Goal: Find specific page/section: Find specific page/section

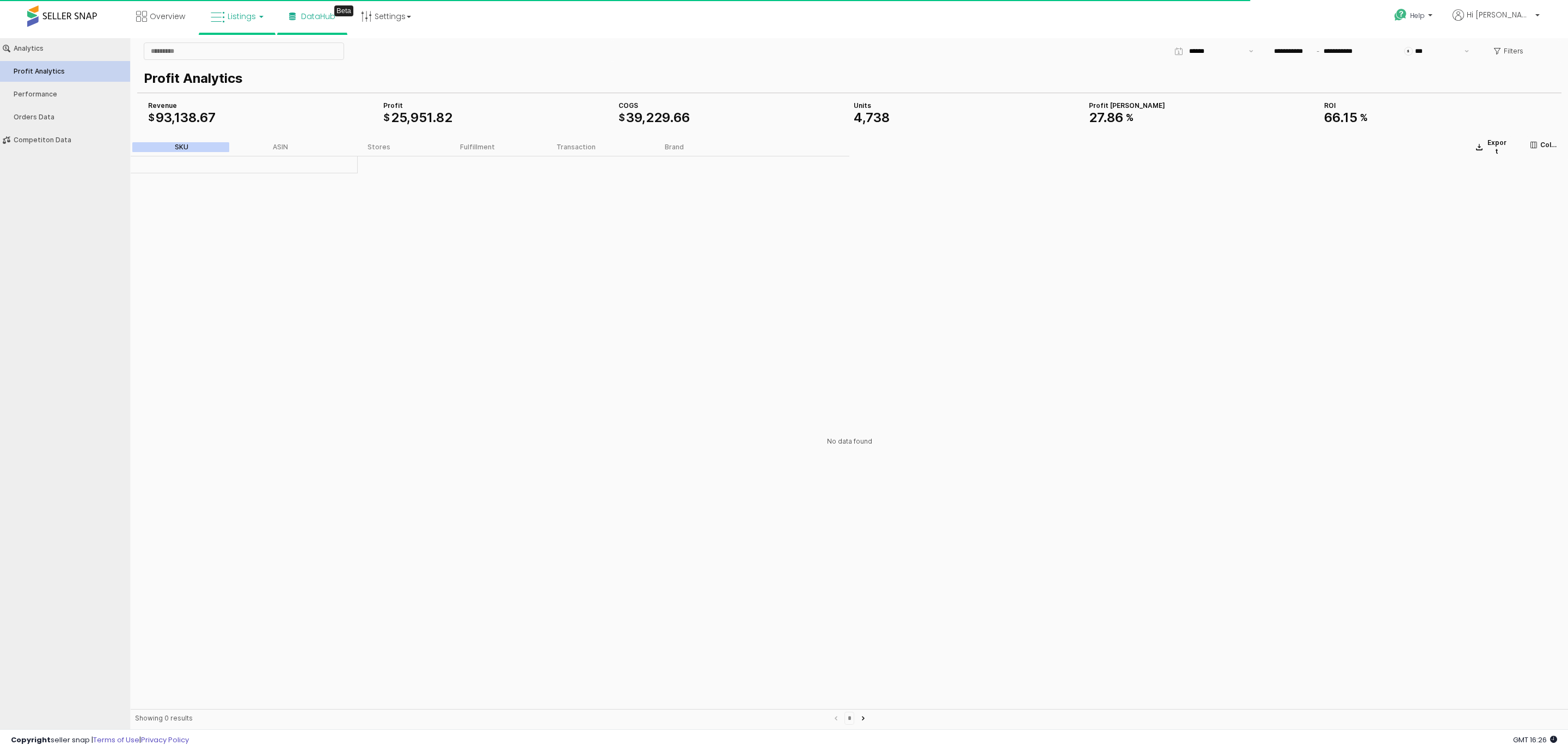
click at [233, 25] on link "Listings" at bounding box center [237, 16] width 69 height 33
click at [237, 38] on li at bounding box center [246, 56] width 92 height 39
drag, startPoint x: 238, startPoint y: 51, endPoint x: 241, endPoint y: 58, distance: 7.6
click at [238, 51] on input "App Frame" at bounding box center [245, 51] width 200 height 16
click at [241, 15] on span "Listings" at bounding box center [242, 16] width 28 height 11
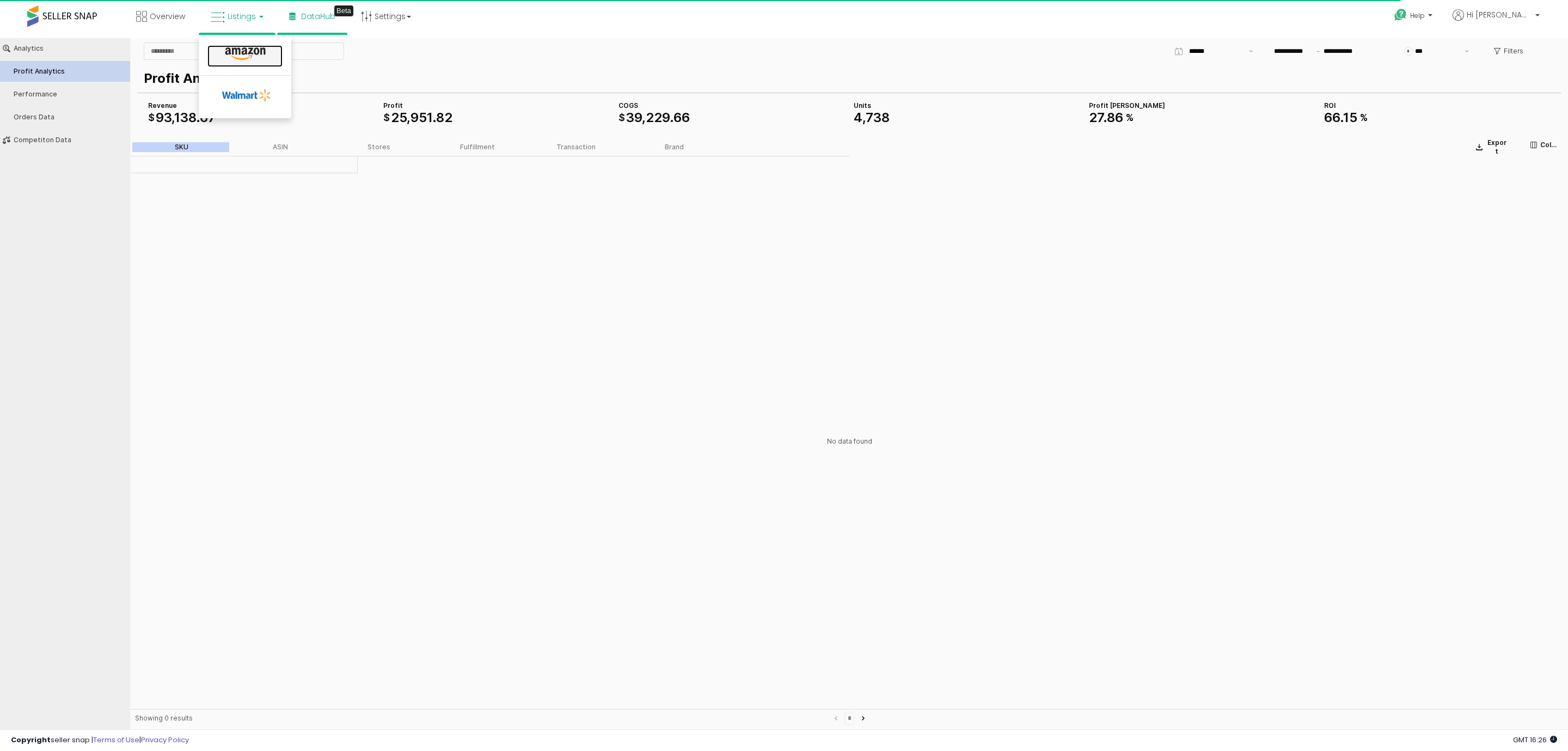
click at [246, 50] on icon at bounding box center [245, 54] width 47 height 14
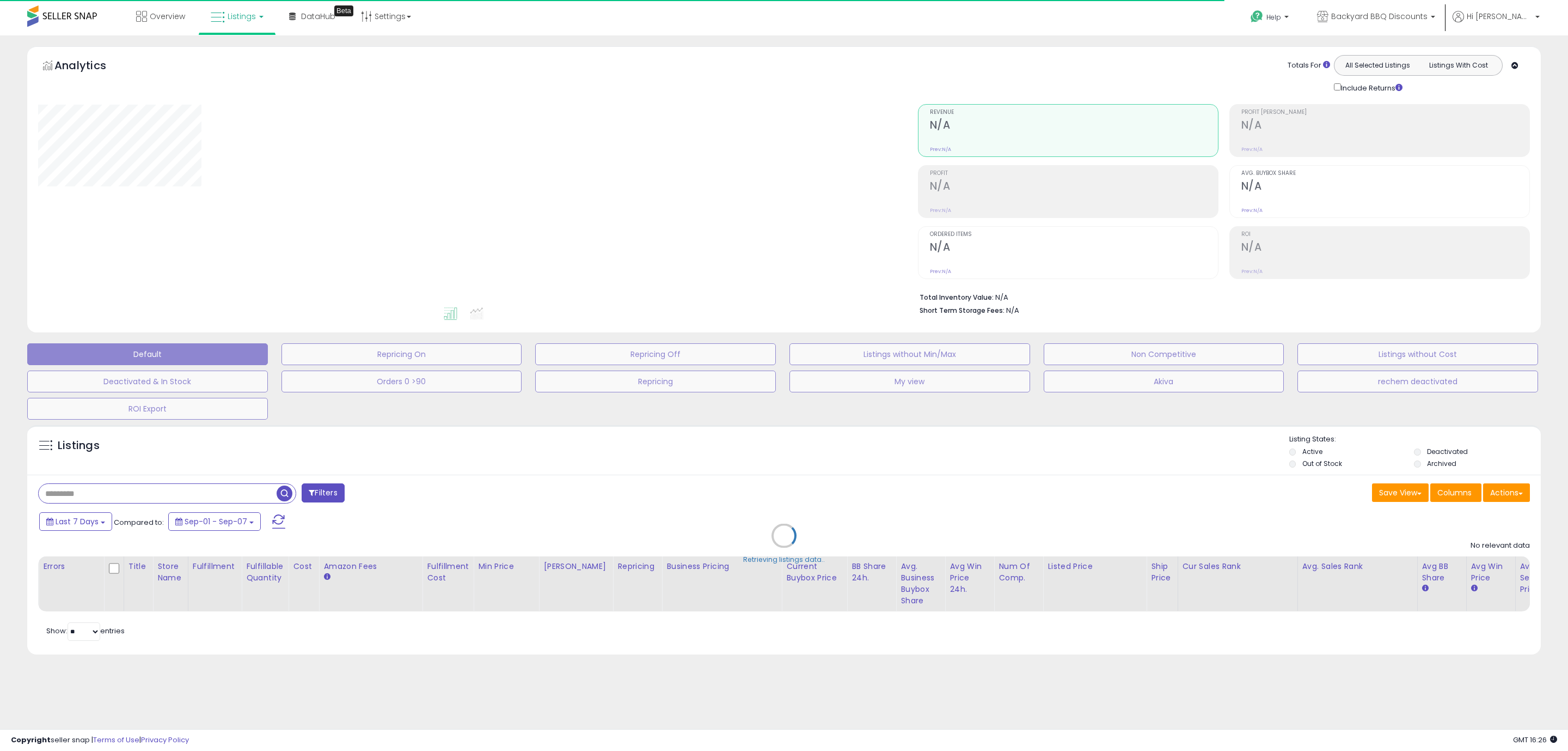
click at [153, 492] on div "Retrieving listings data.." at bounding box center [784, 543] width 1530 height 249
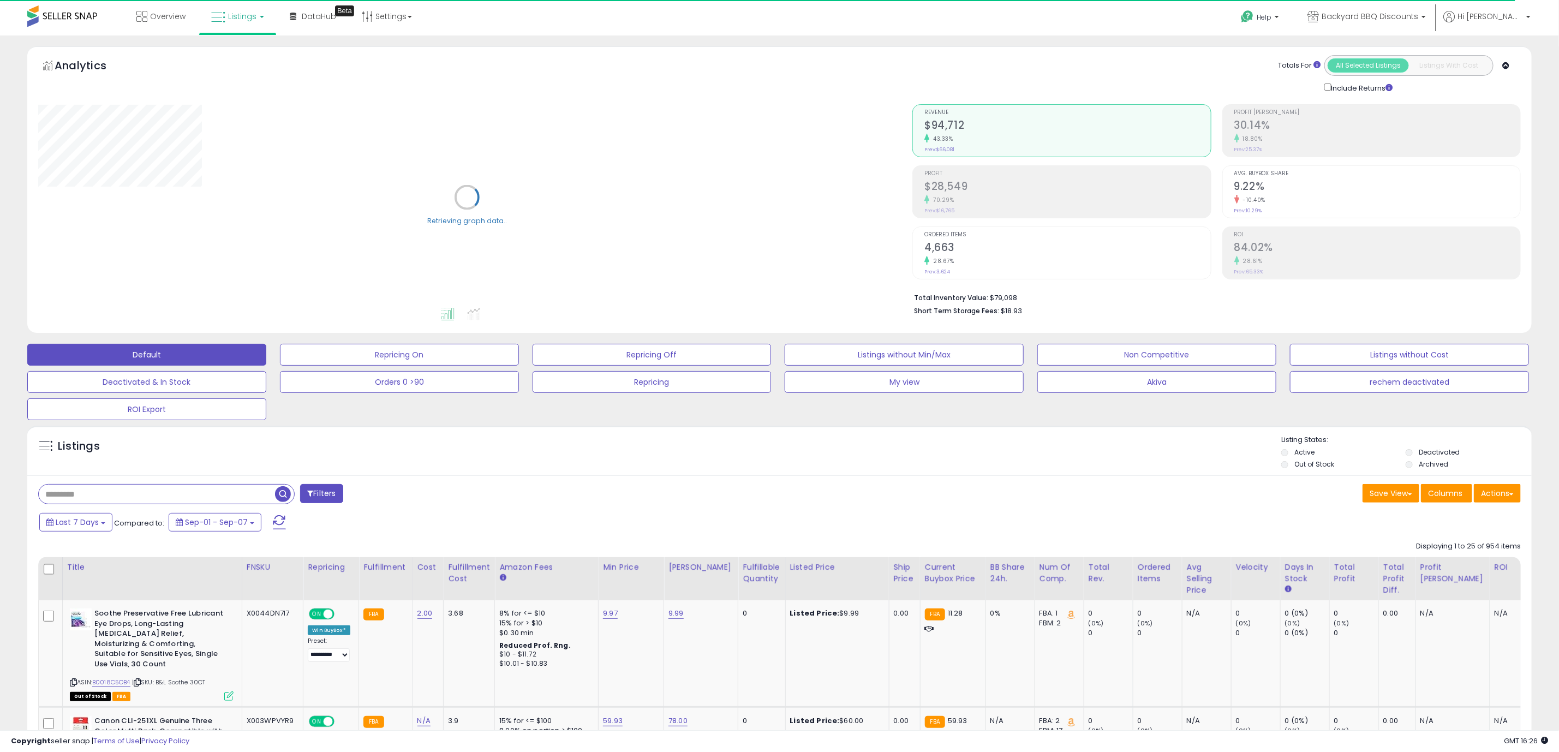
click at [147, 498] on input "text" at bounding box center [157, 493] width 236 height 19
paste input "**********"
type input "**********"
click at [428, 493] on span "button" at bounding box center [430, 494] width 16 height 16
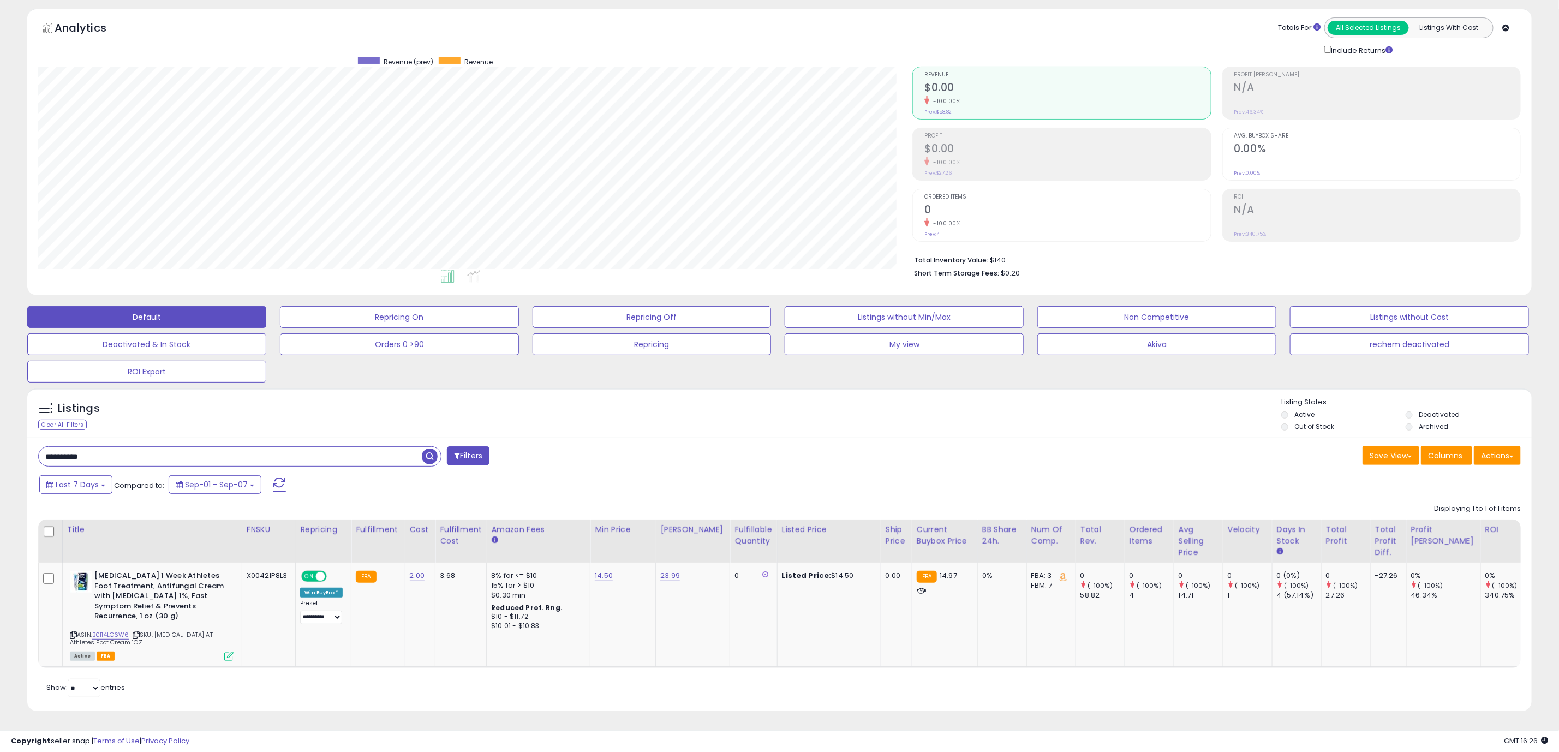
scroll to position [224, 874]
click at [109, 630] on link "B0114LO6W6" at bounding box center [110, 634] width 37 height 9
